Goal: Task Accomplishment & Management: Complete application form

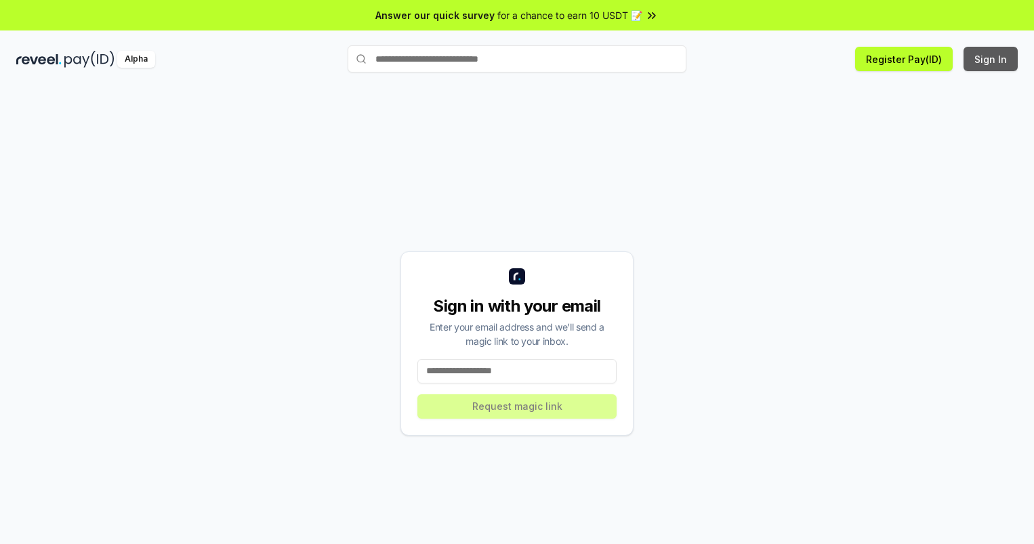
click at [991, 59] on button "Sign In" at bounding box center [990, 59] width 54 height 24
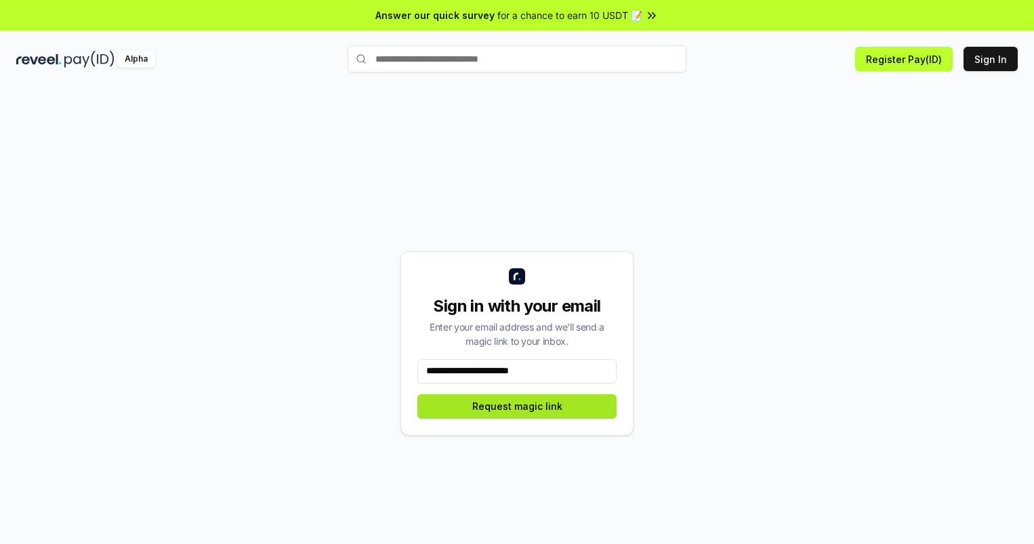
type input "**********"
click at [517, 406] on button "Request magic link" at bounding box center [516, 406] width 199 height 24
